Goal: Find specific page/section: Find specific page/section

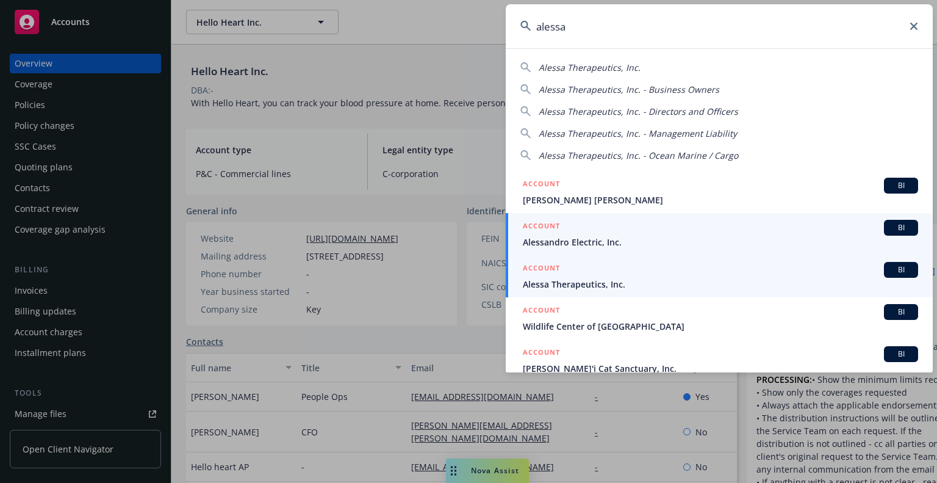
type input "alessa"
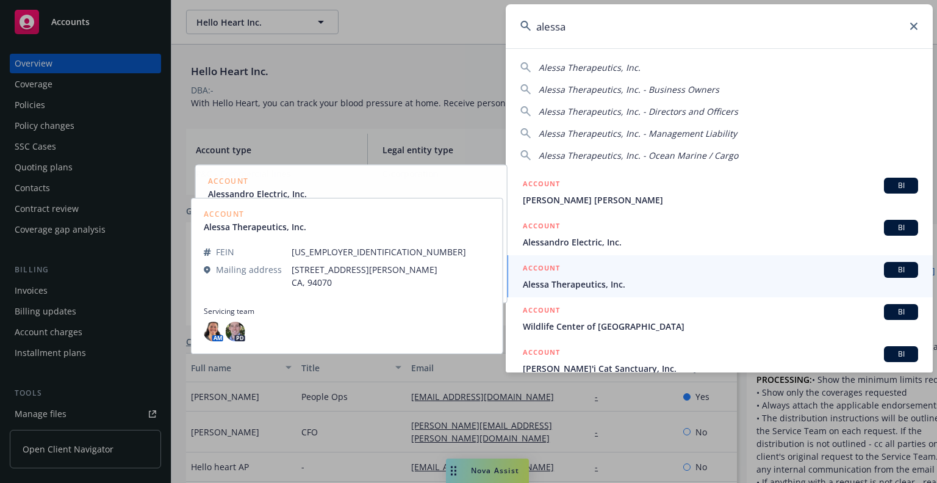
click at [627, 278] on span "Alessa Therapeutics, Inc." at bounding box center [720, 284] width 395 height 13
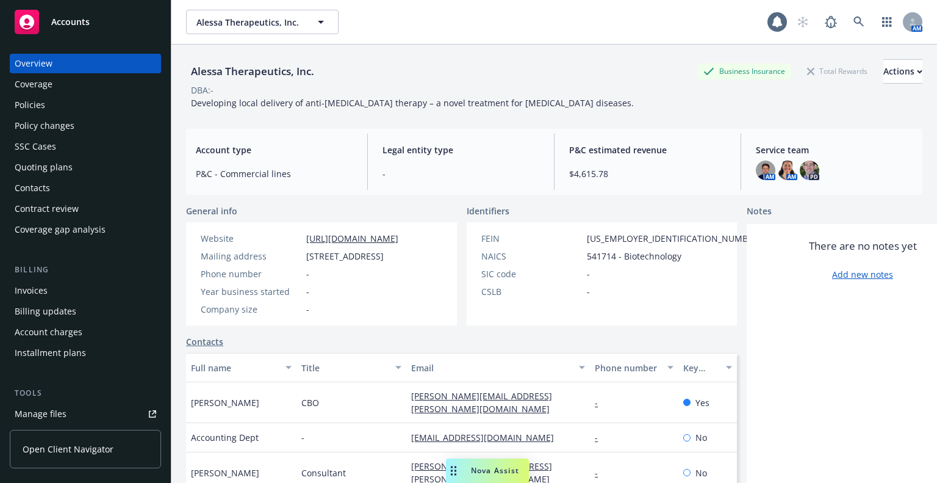
click at [48, 134] on div "Policy changes" at bounding box center [45, 126] width 60 height 20
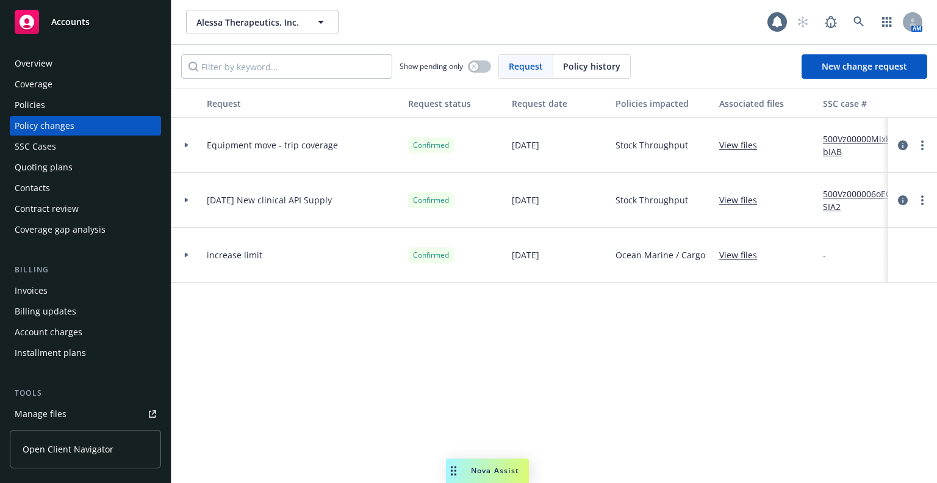
click at [28, 60] on div "Overview" at bounding box center [34, 64] width 38 height 20
